Goal: Task Accomplishment & Management: Complete application form

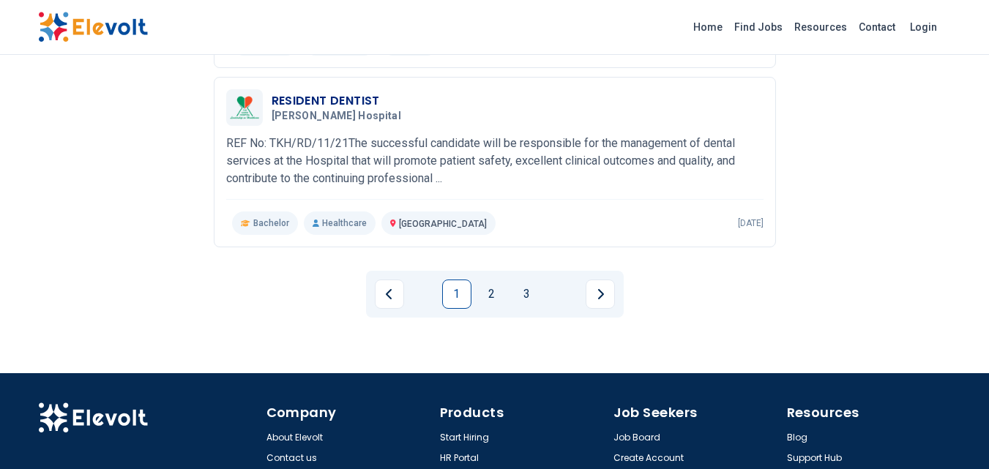
scroll to position [1798, 0]
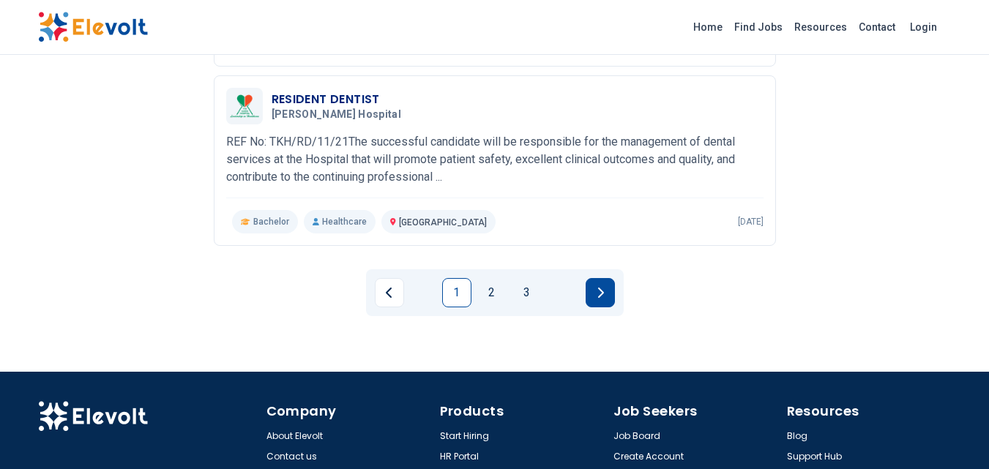
click at [588, 278] on button "Next page" at bounding box center [600, 292] width 29 height 29
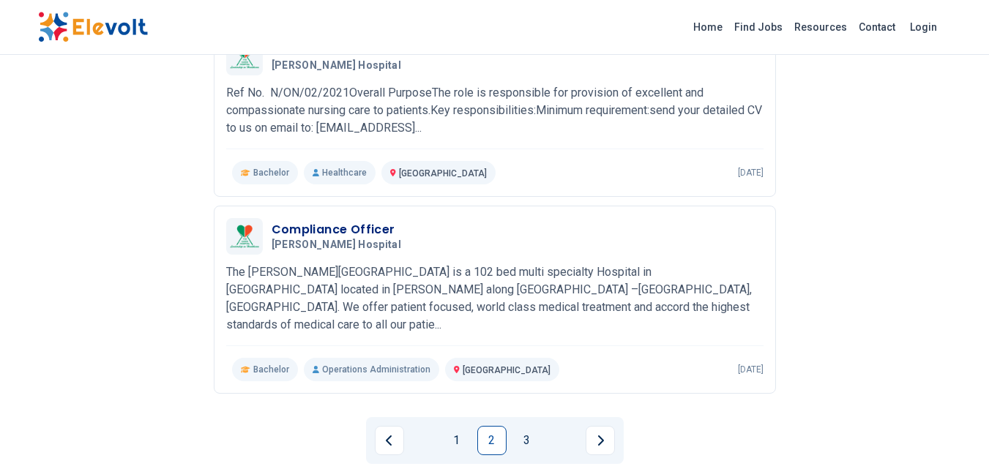
scroll to position [1892, 0]
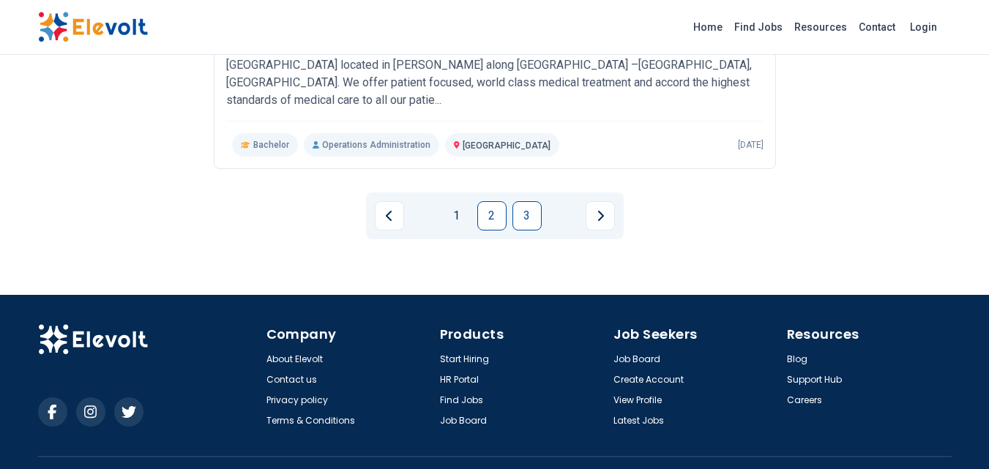
click at [526, 201] on link "3" at bounding box center [526, 215] width 29 height 29
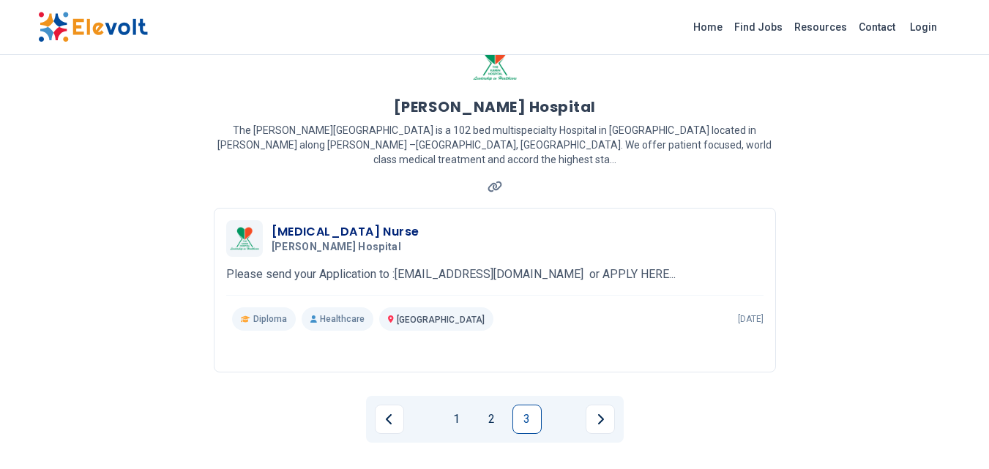
scroll to position [49, 0]
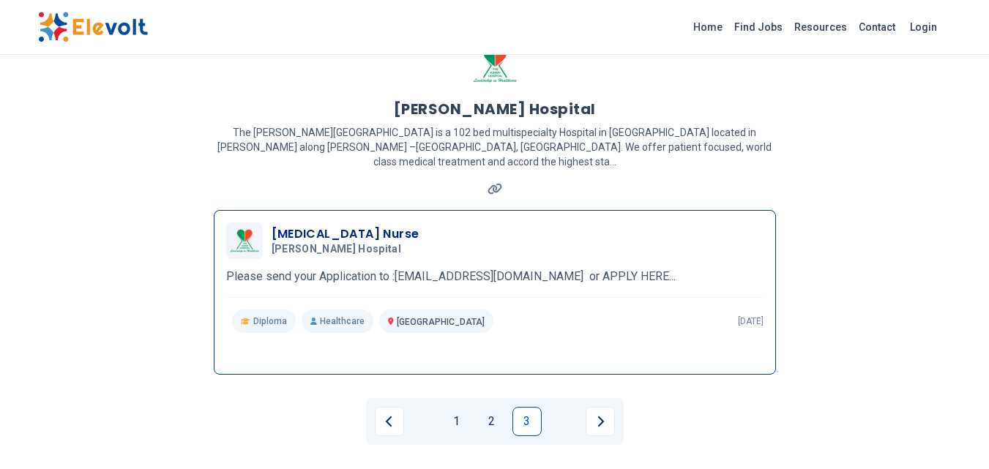
click at [497, 268] on p "Please send your Application to :[EMAIL_ADDRESS][DOMAIN_NAME] or APPLY HERE..." at bounding box center [494, 277] width 537 height 18
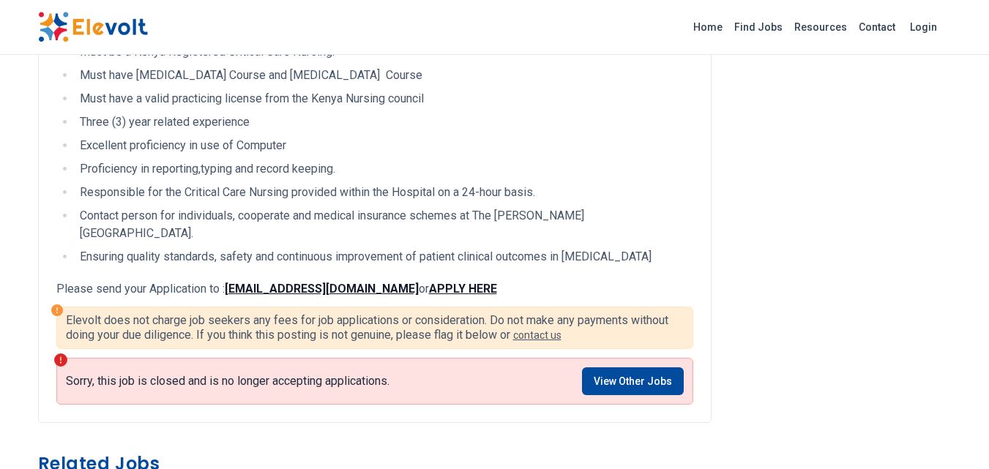
scroll to position [487, 0]
click at [465, 281] on strong "APPLY HERE" at bounding box center [463, 288] width 68 height 14
click at [463, 281] on strong "APPLY HERE" at bounding box center [463, 288] width 68 height 14
drag, startPoint x: 394, startPoint y: 268, endPoint x: 222, endPoint y: 253, distance: 172.7
